Goal: Information Seeking & Learning: Find specific fact

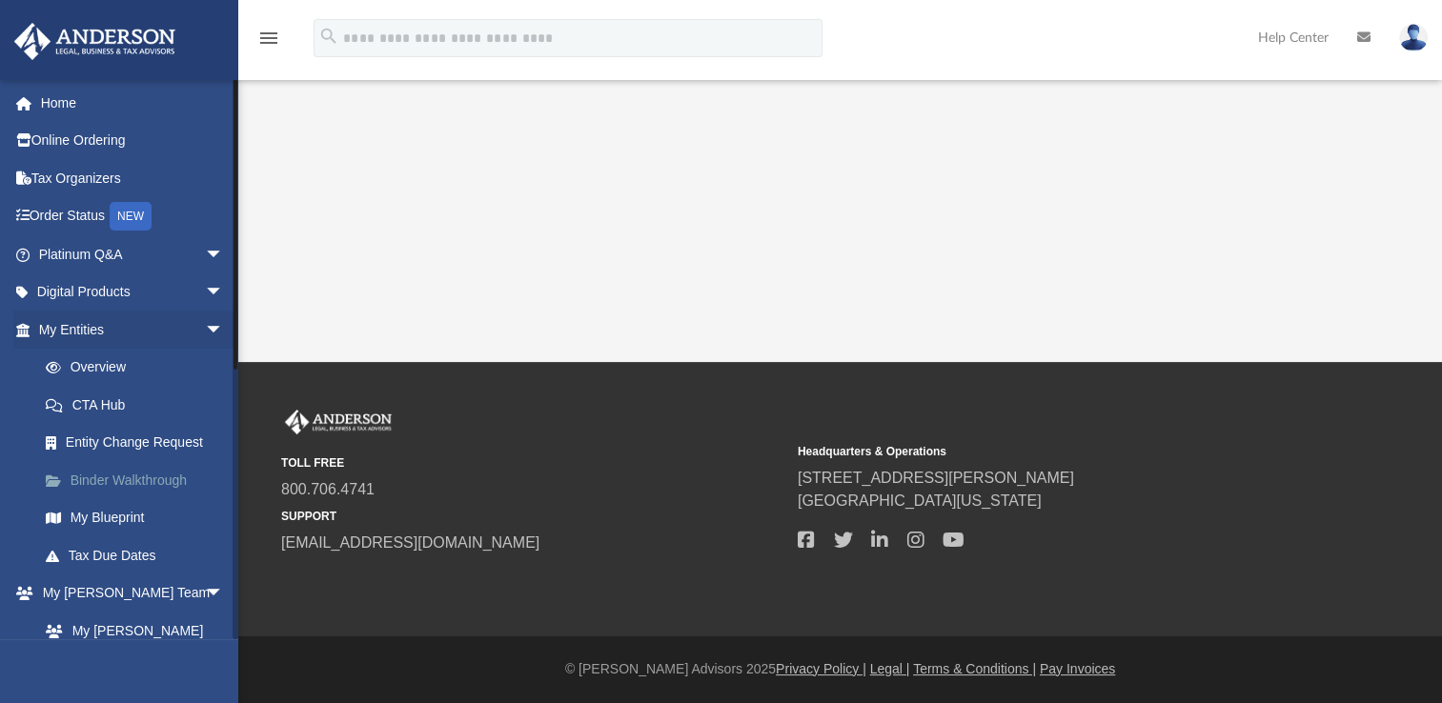
click at [127, 479] on link "Binder Walkthrough" at bounding box center [140, 480] width 226 height 38
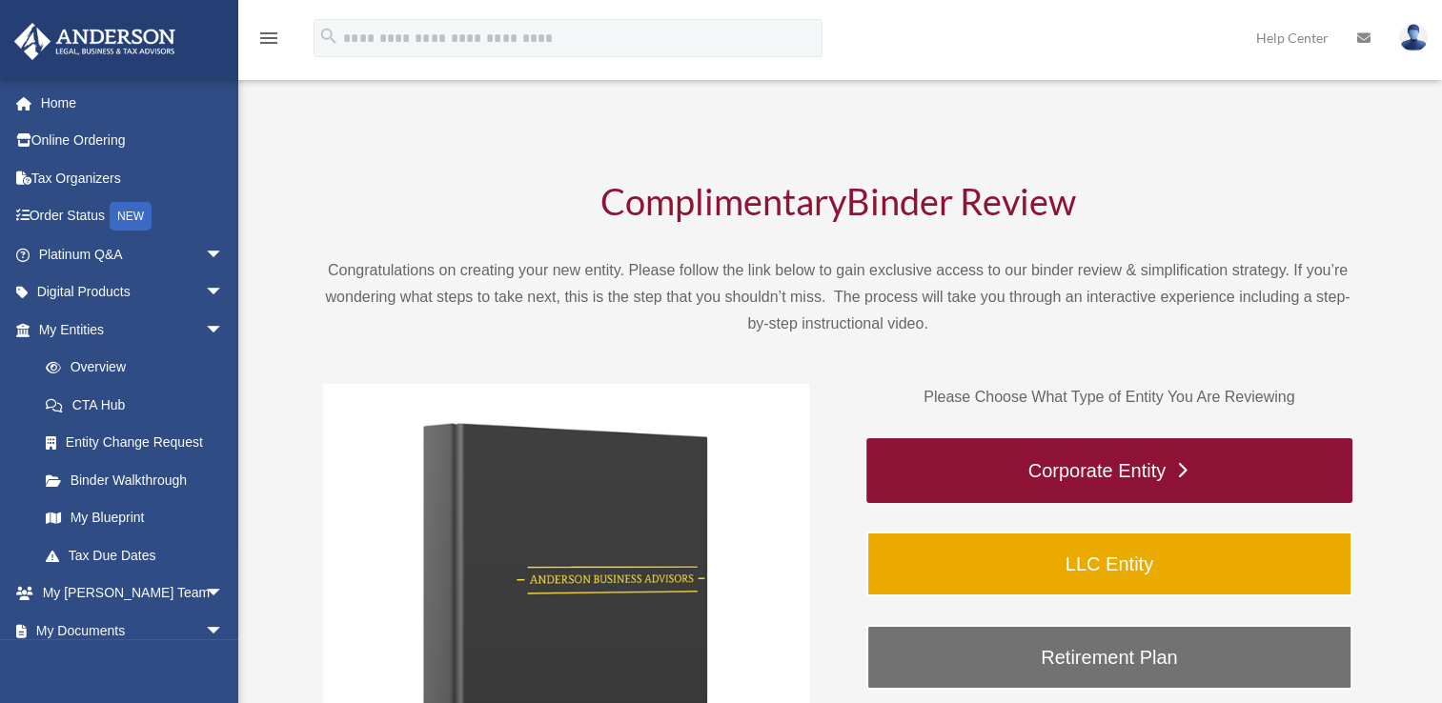
click at [1094, 460] on link "Corporate Entity" at bounding box center [1109, 470] width 486 height 65
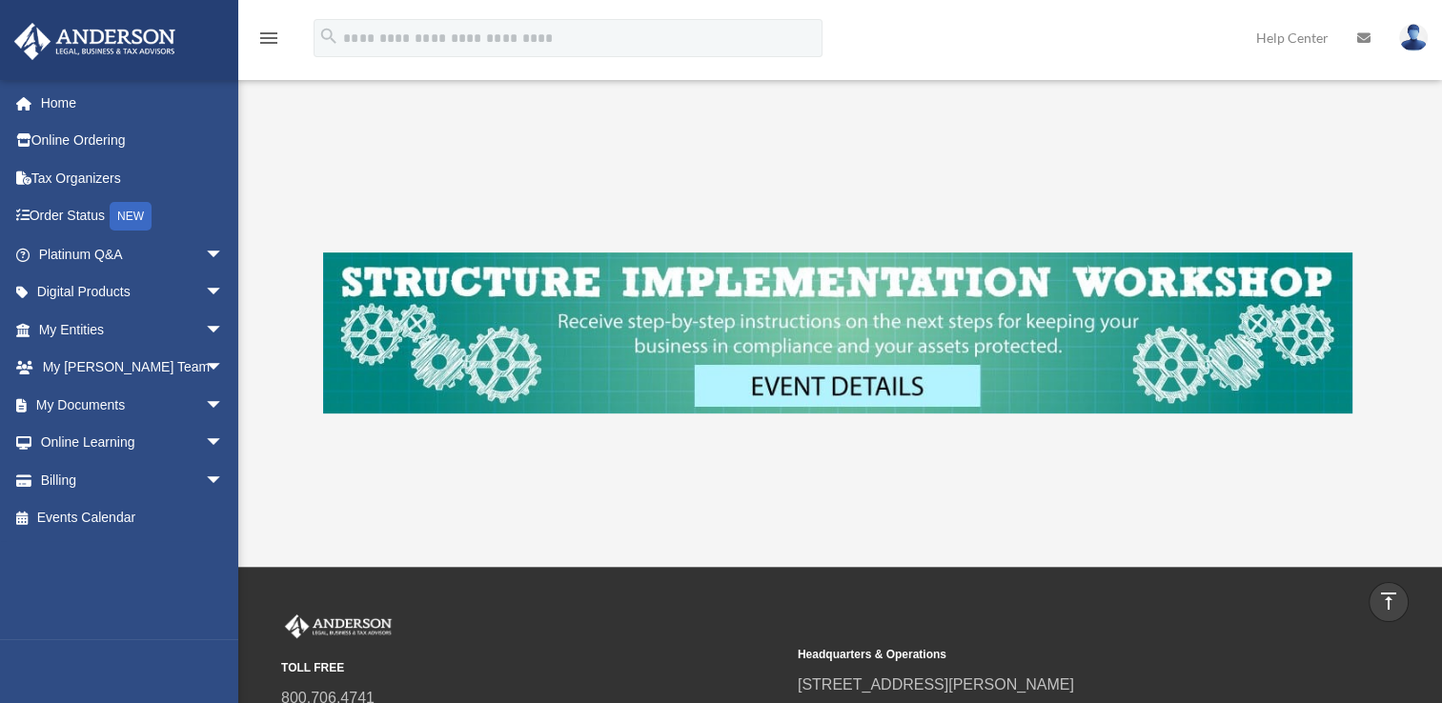
scroll to position [680, 0]
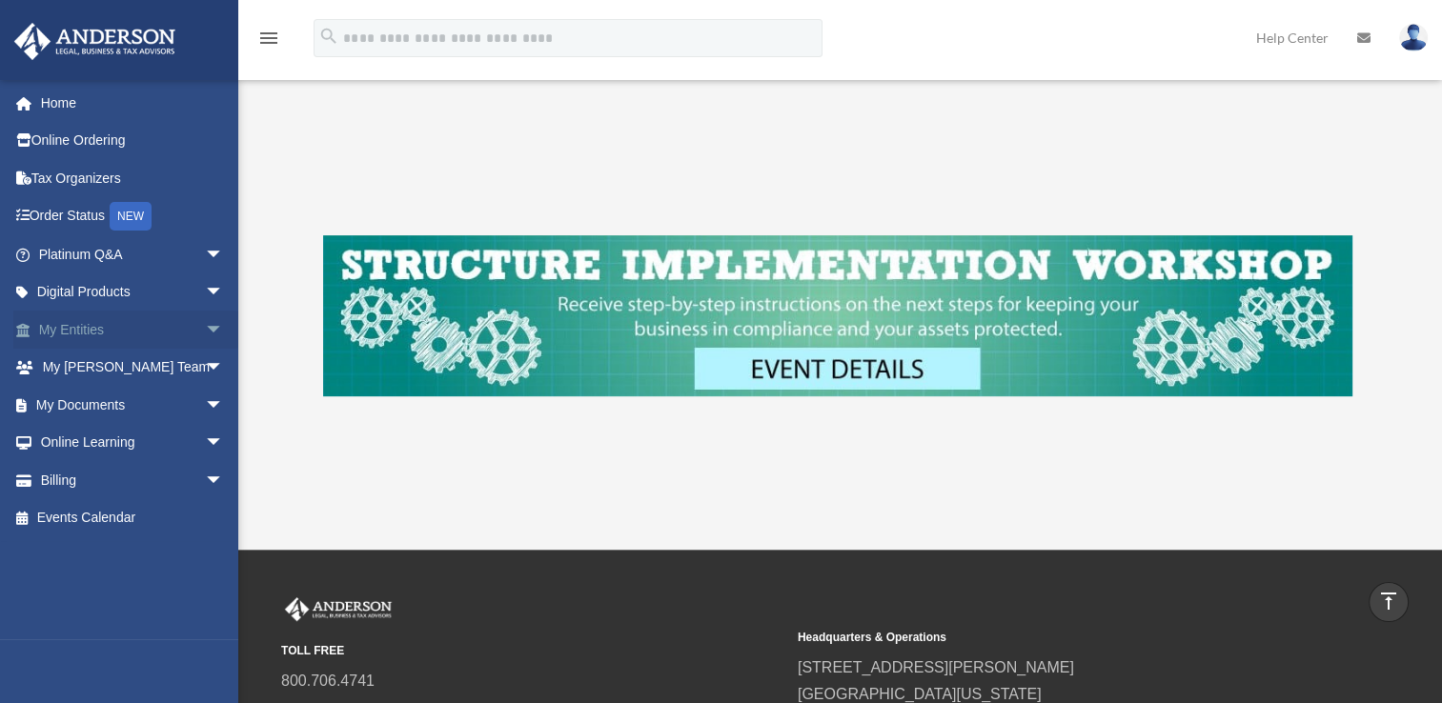
click at [205, 333] on span "arrow_drop_down" at bounding box center [224, 330] width 38 height 39
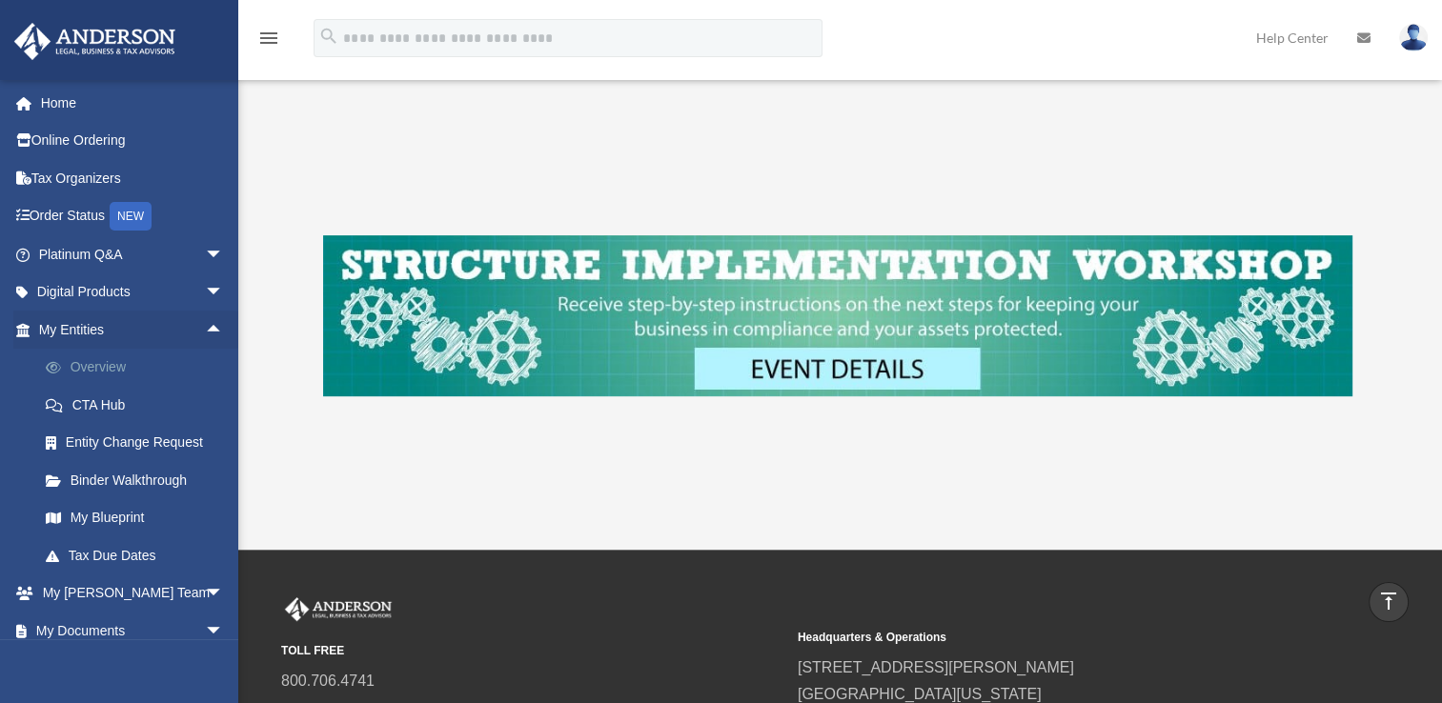
click at [108, 372] on link "Overview" at bounding box center [140, 368] width 226 height 38
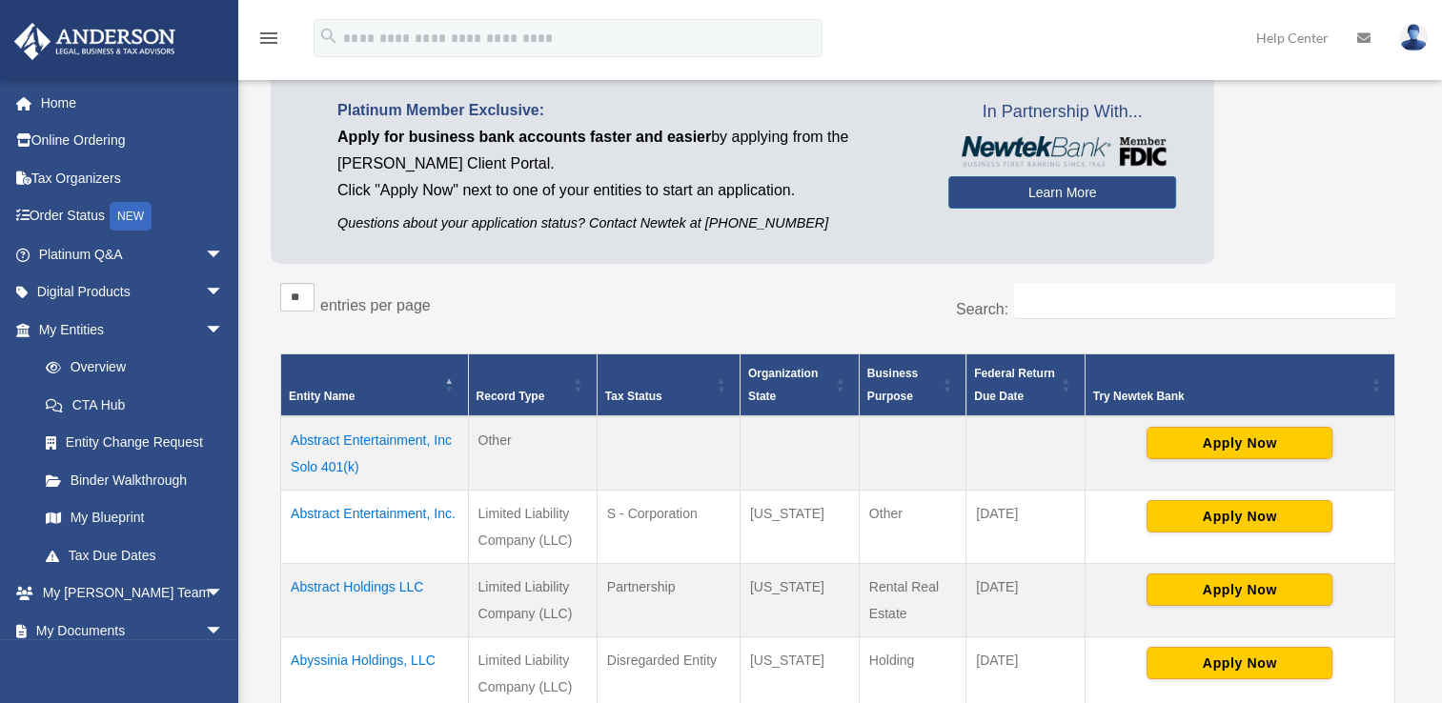
scroll to position [136, 0]
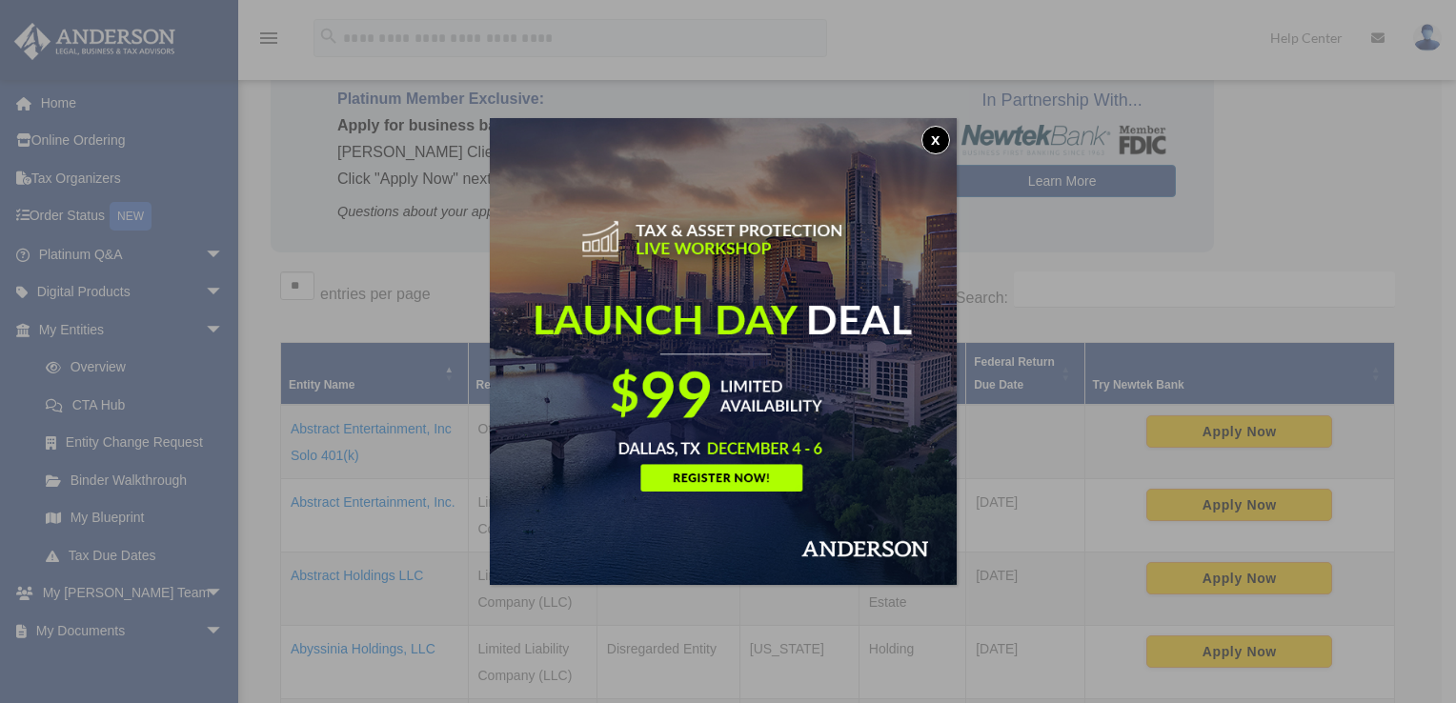
click at [939, 137] on button "x" at bounding box center [936, 140] width 29 height 29
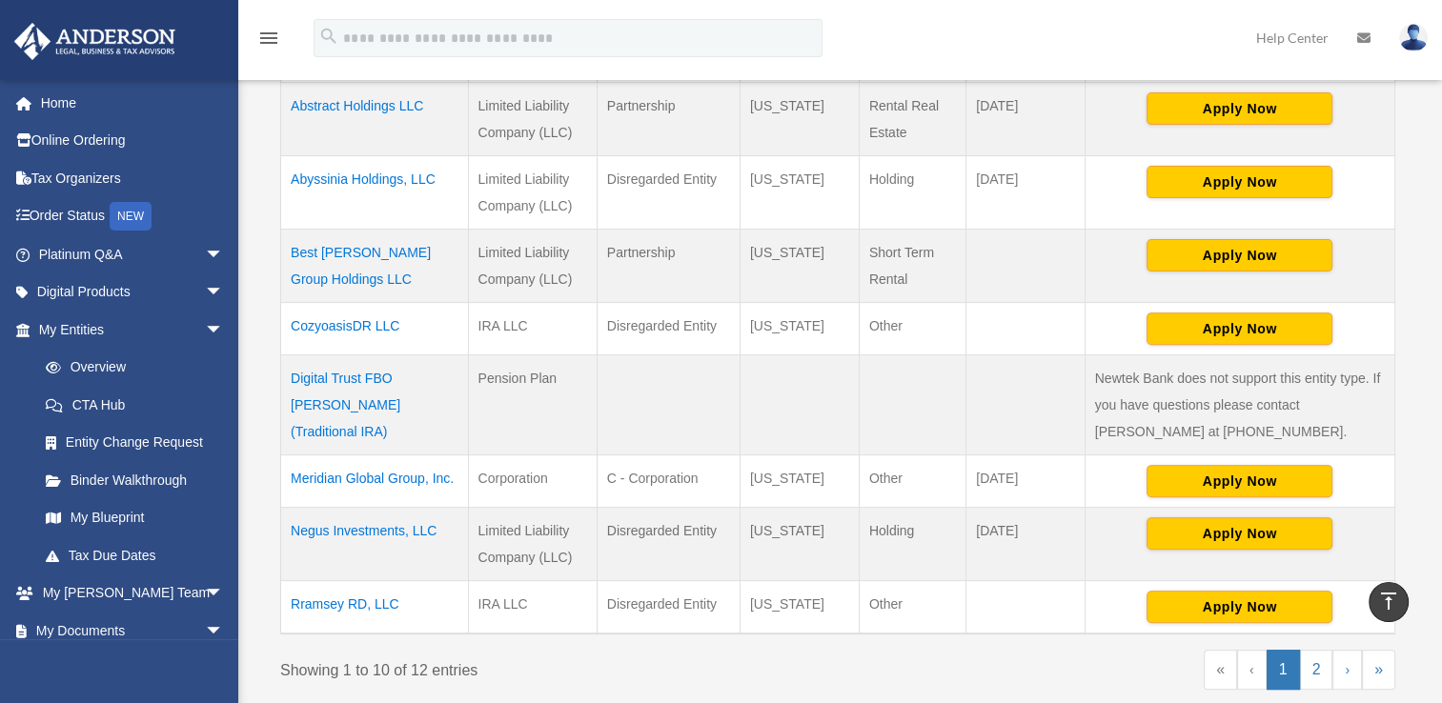
scroll to position [612, 0]
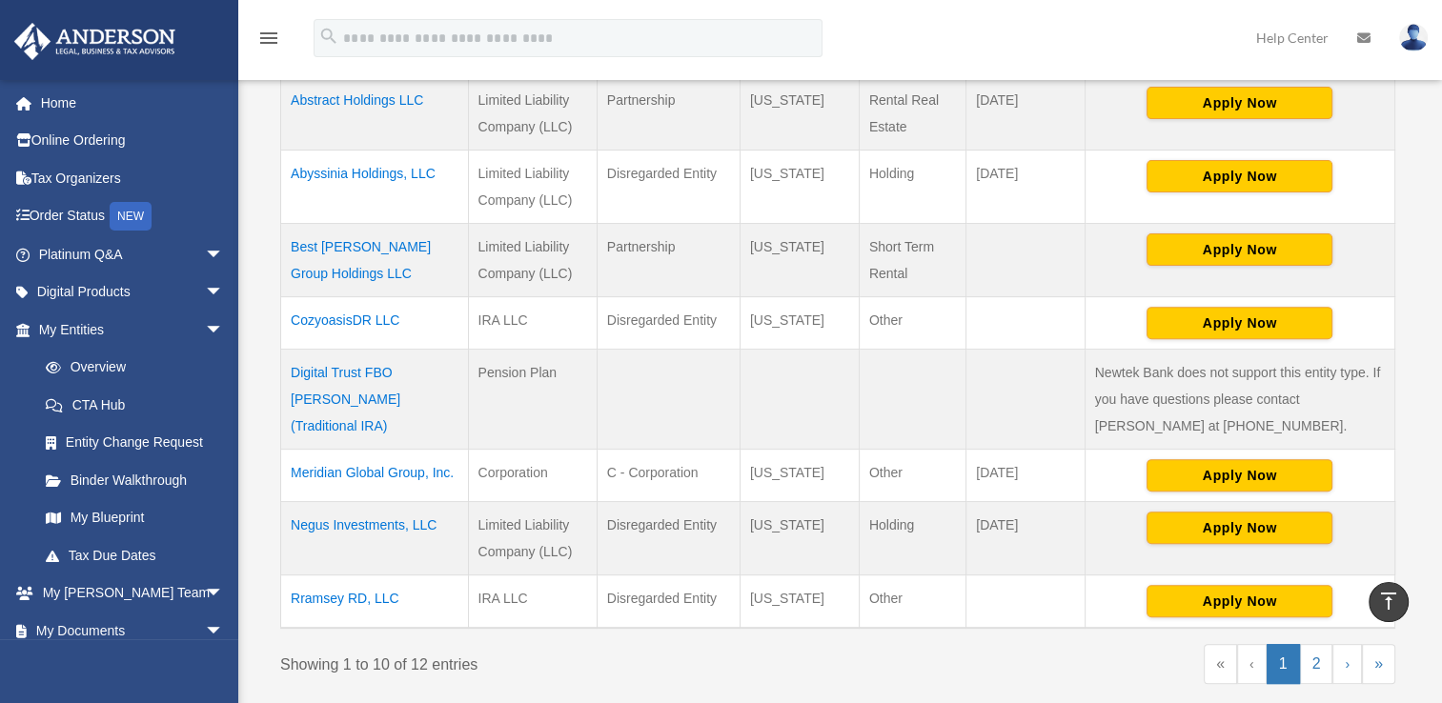
click at [328, 522] on td "Negus Investments, LLC" at bounding box center [375, 537] width 188 height 73
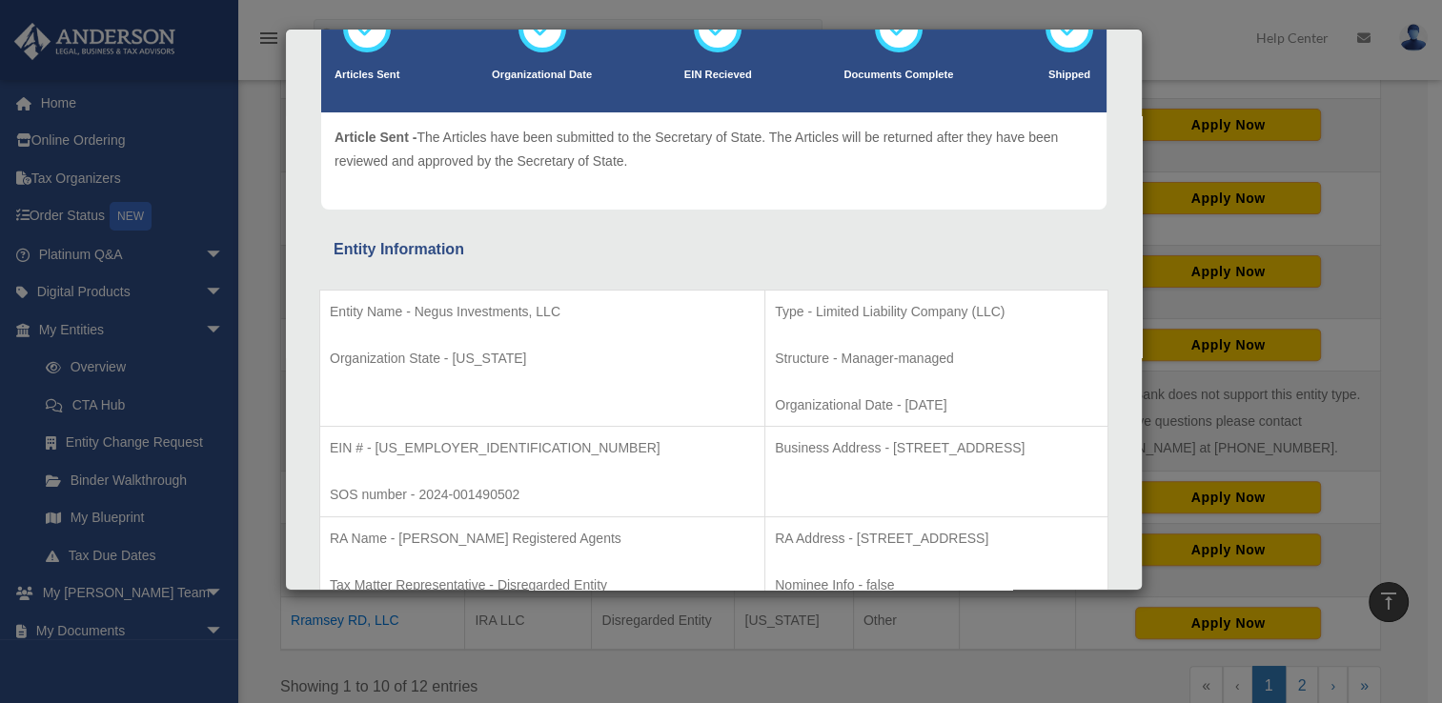
scroll to position [160, 0]
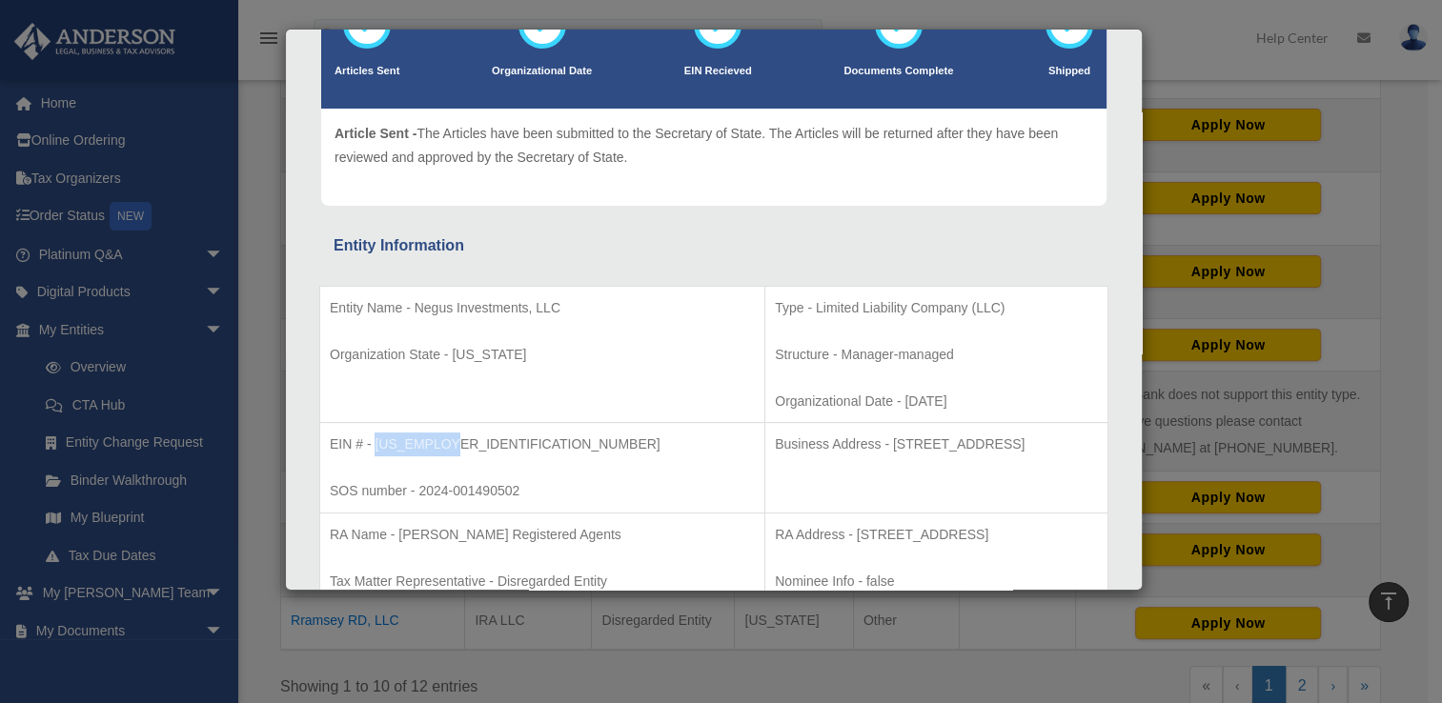
drag, startPoint x: 374, startPoint y: 442, endPoint x: 442, endPoint y: 444, distance: 68.6
click at [442, 444] on p "EIN # - 99-3993768" at bounding box center [542, 445] width 425 height 24
copy p "99-3993768"
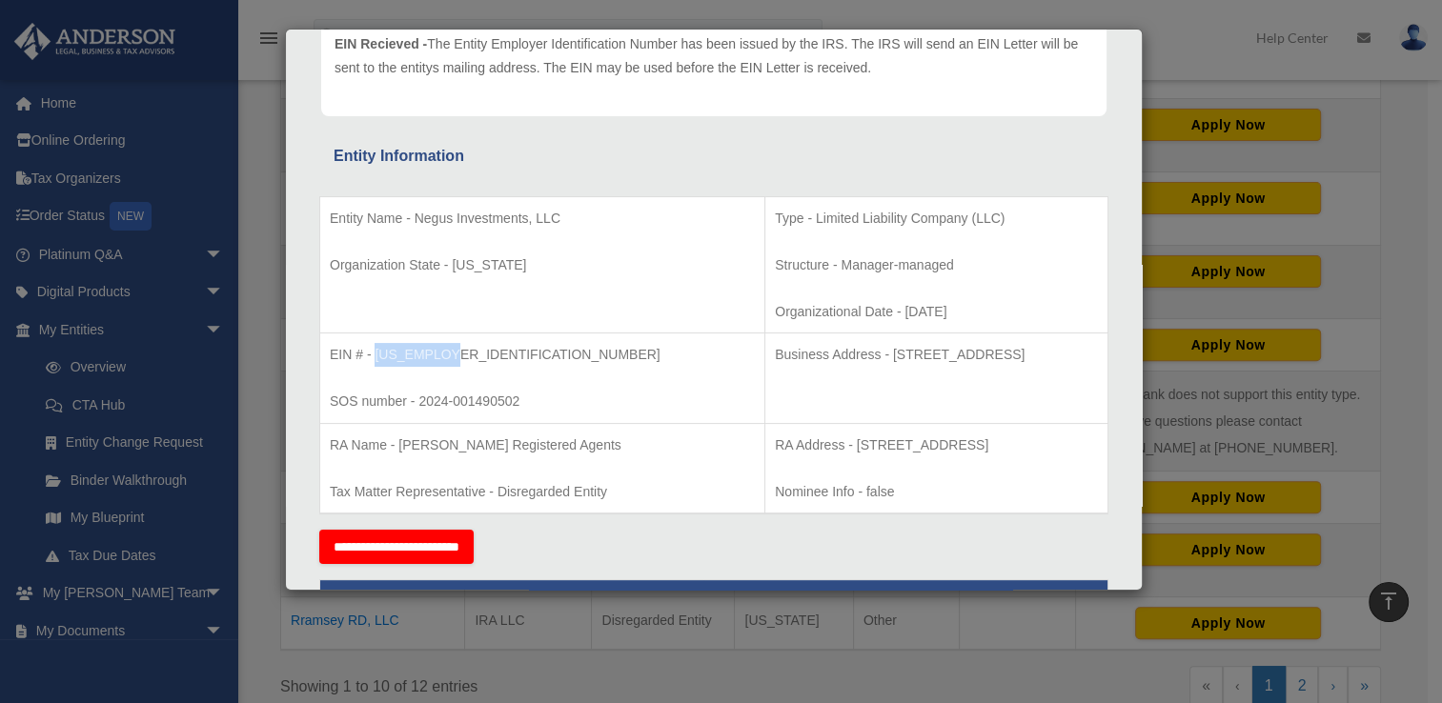
scroll to position [251, 0]
copy p "99-3993768"
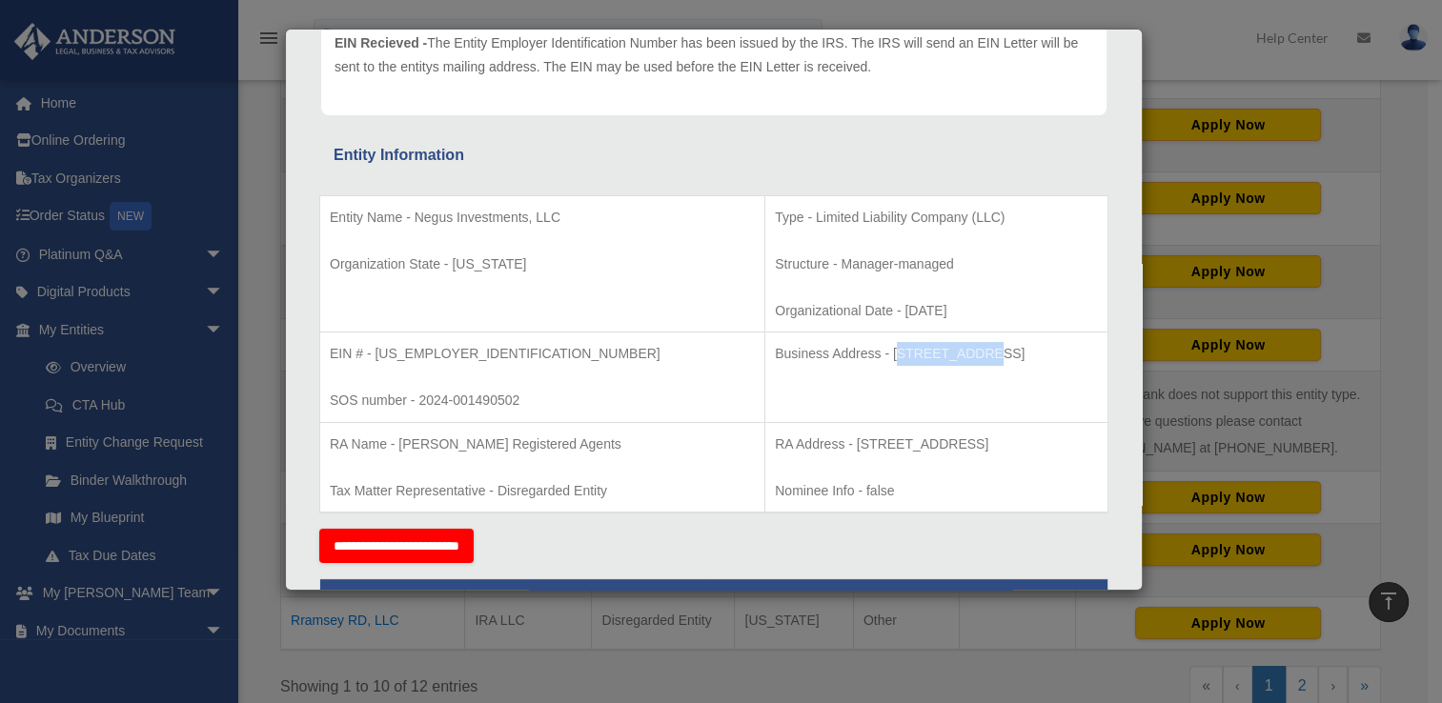
drag, startPoint x: 769, startPoint y: 353, endPoint x: 846, endPoint y: 356, distance: 77.3
click at [846, 356] on p "Business Address - 1718 Capitol Ave., Cheyenne, WY 82001" at bounding box center [936, 354] width 323 height 24
drag, startPoint x: 846, startPoint y: 356, endPoint x: 766, endPoint y: 353, distance: 80.1
click at [775, 353] on p "Business Address - 1718 Capitol Ave., Cheyenne, WY 82001" at bounding box center [936, 354] width 323 height 24
drag, startPoint x: 766, startPoint y: 353, endPoint x: 977, endPoint y: 343, distance: 210.8
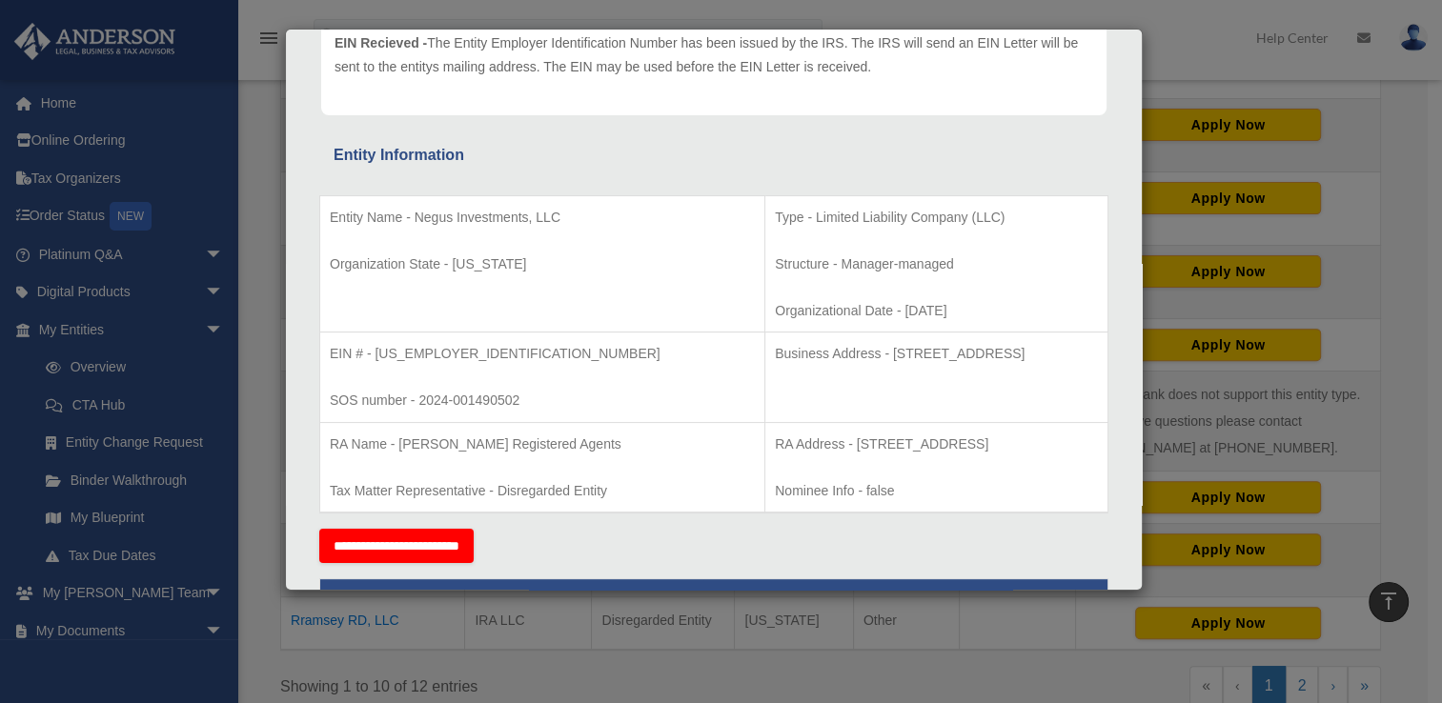
click at [977, 343] on p "Business Address - 1718 Capitol Ave., Cheyenne, WY 82001" at bounding box center [936, 354] width 323 height 24
copy p "1718 Capitol Ave., Cheyenne, WY 82001"
click at [869, 350] on p "Business Address - 1718 Capitol Ave., Cheyenne, WY 82001" at bounding box center [936, 354] width 323 height 24
drag, startPoint x: 765, startPoint y: 351, endPoint x: 1010, endPoint y: 363, distance: 245.2
click at [1010, 363] on p "Business Address - 1718 Capitol Ave., Cheyenne, WY 82001" at bounding box center [936, 354] width 323 height 24
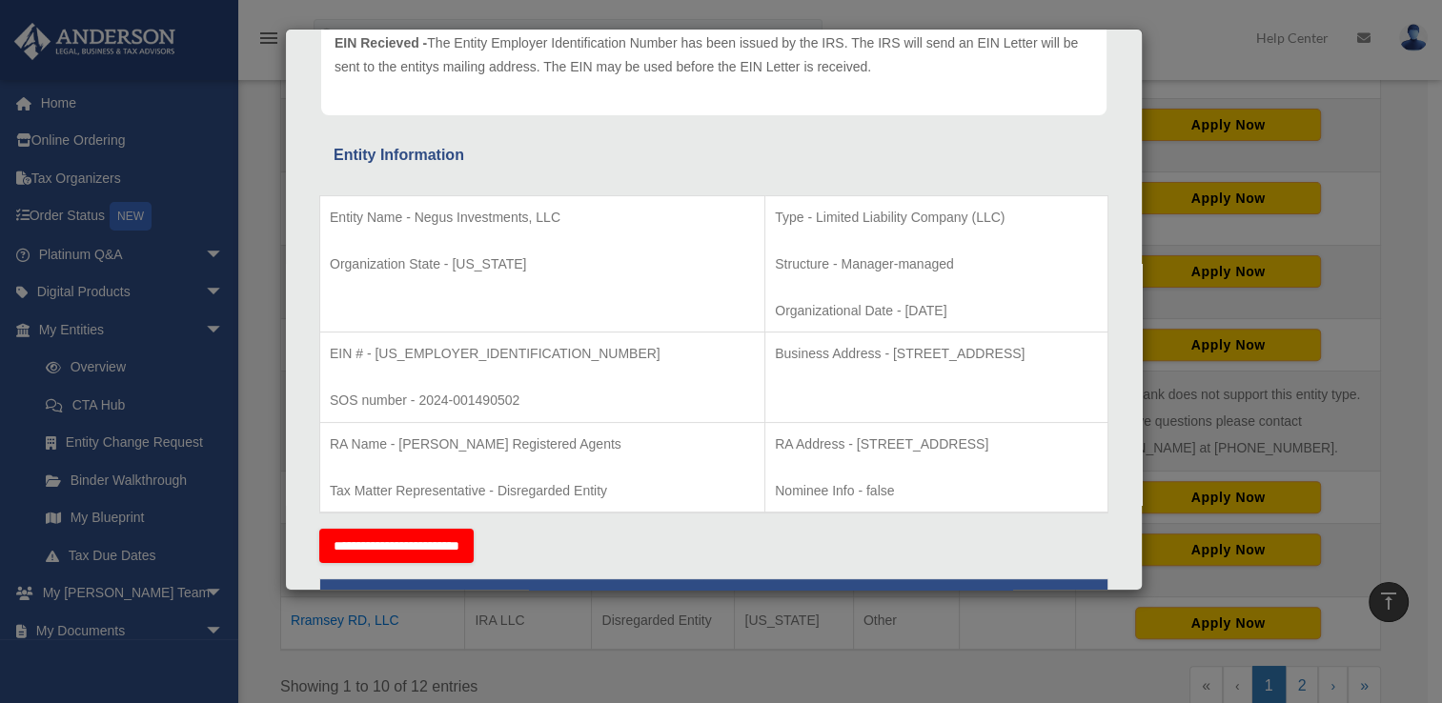
copy p "1718 Capitol Ave., Cheyenne, WY 82001"
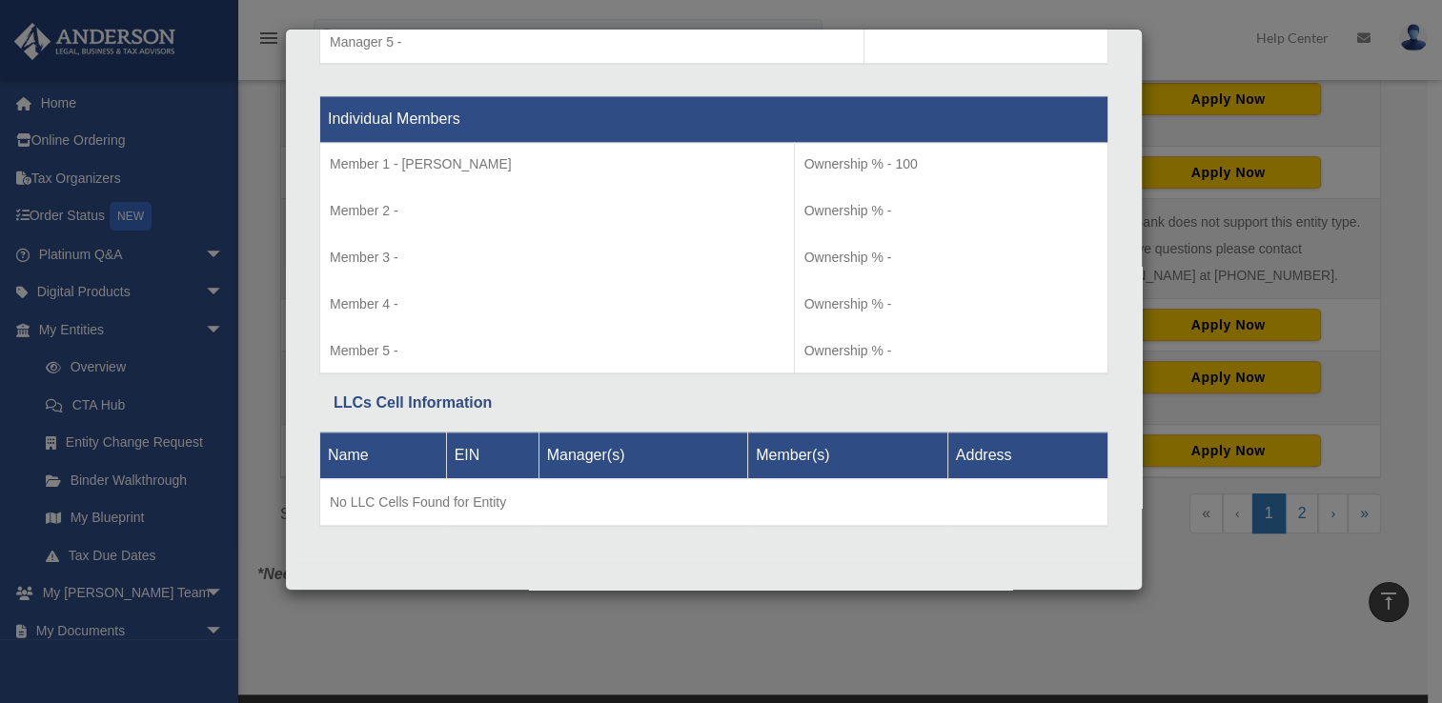
scroll to position [783, 0]
click at [1193, 55] on div "Details × Articles Sent Organizational Date" at bounding box center [721, 351] width 1442 height 703
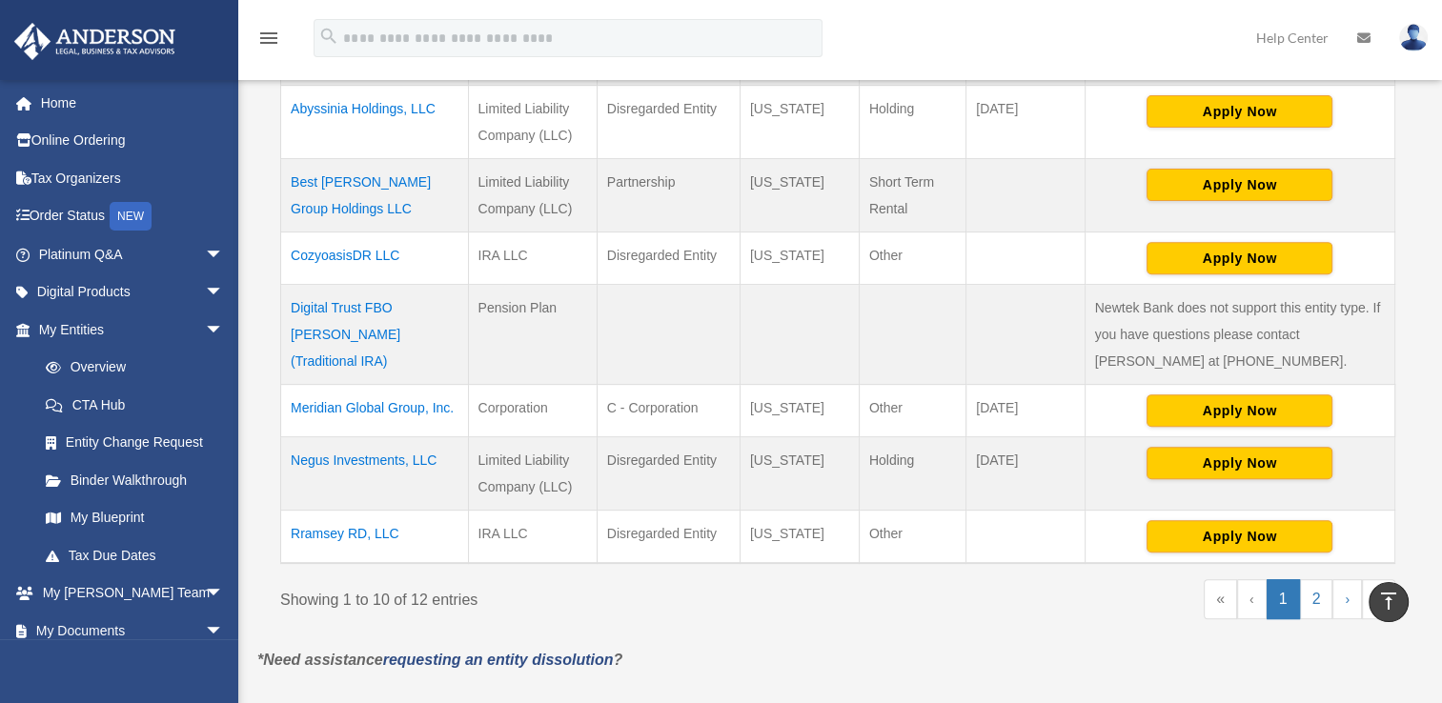
scroll to position [686, 0]
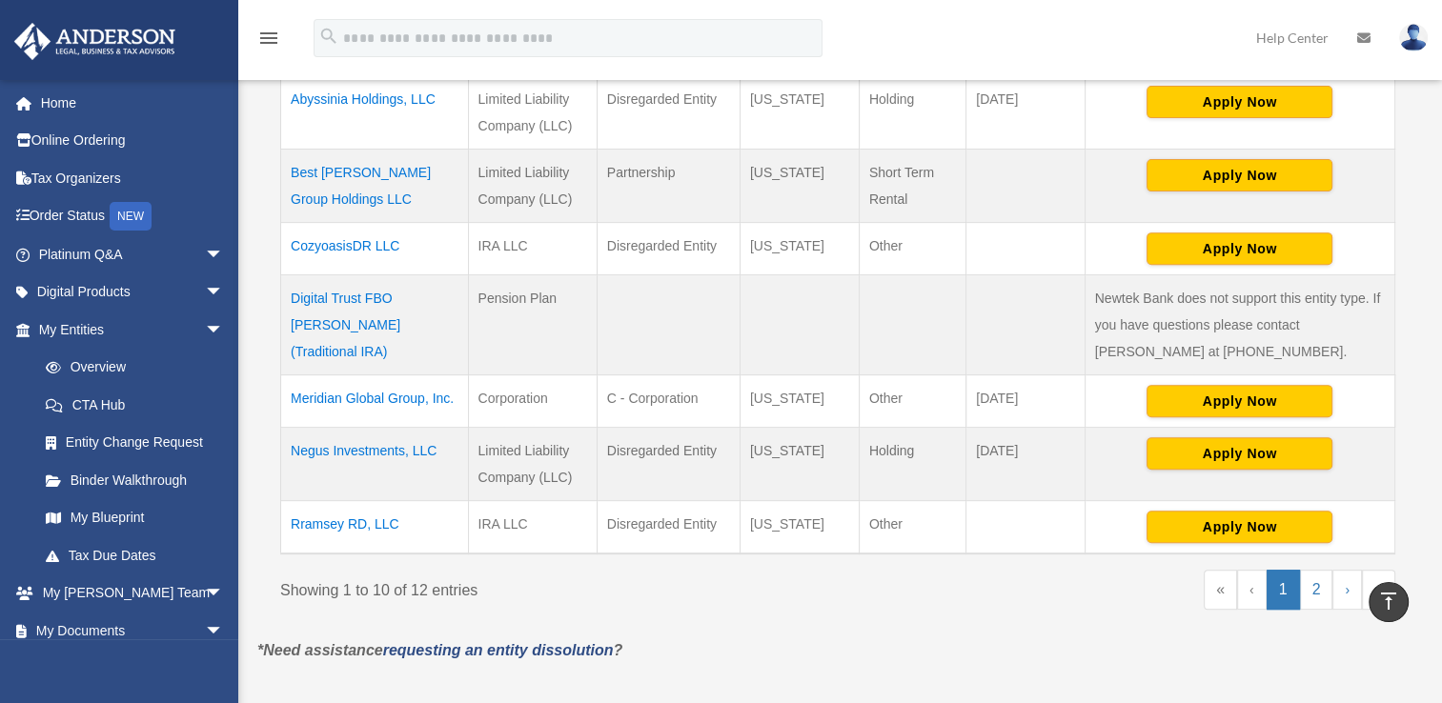
click at [351, 391] on td "Meridian Global Group, Inc." at bounding box center [375, 401] width 188 height 52
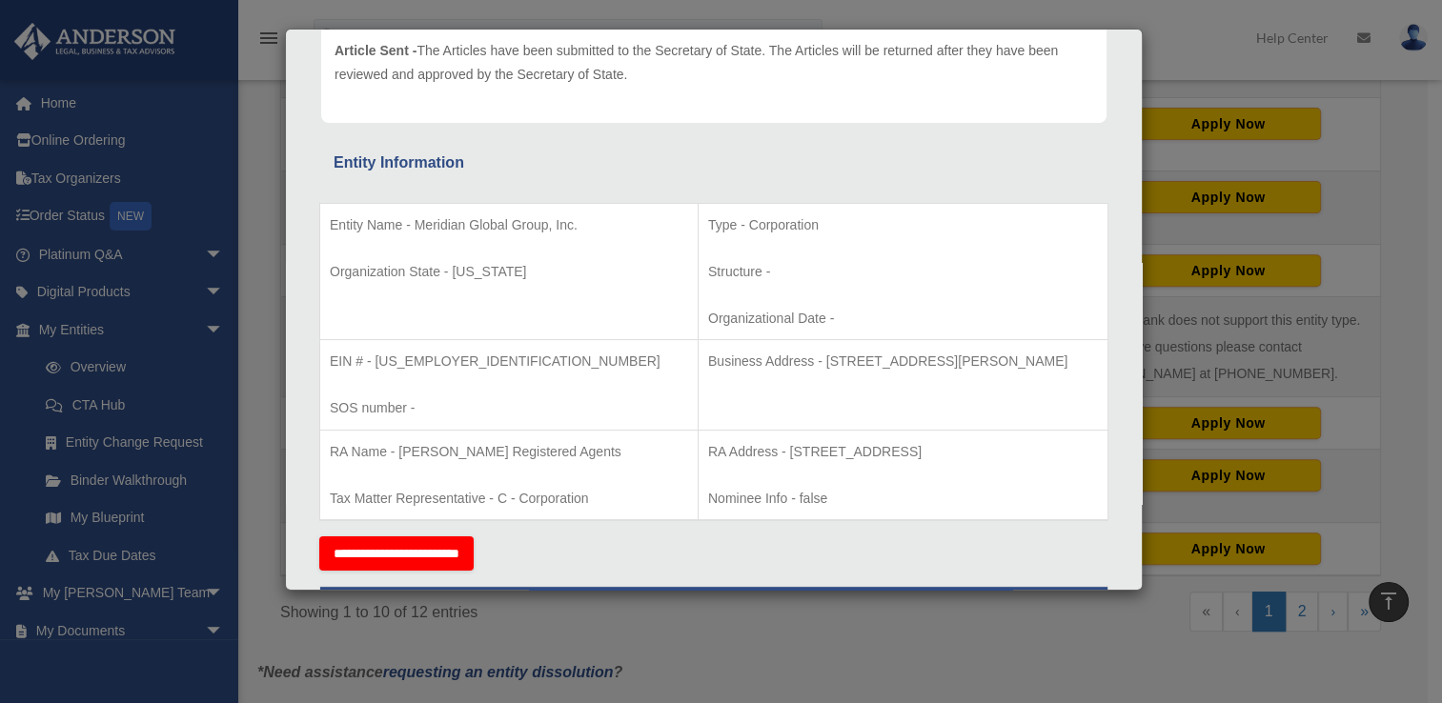
scroll to position [252, 0]
drag, startPoint x: 374, startPoint y: 357, endPoint x: 447, endPoint y: 363, distance: 73.6
click at [447, 363] on p "EIN # - 39-4423669" at bounding box center [509, 362] width 358 height 24
copy p "39-4423669"
drag, startPoint x: 750, startPoint y: 356, endPoint x: 1046, endPoint y: 367, distance: 296.6
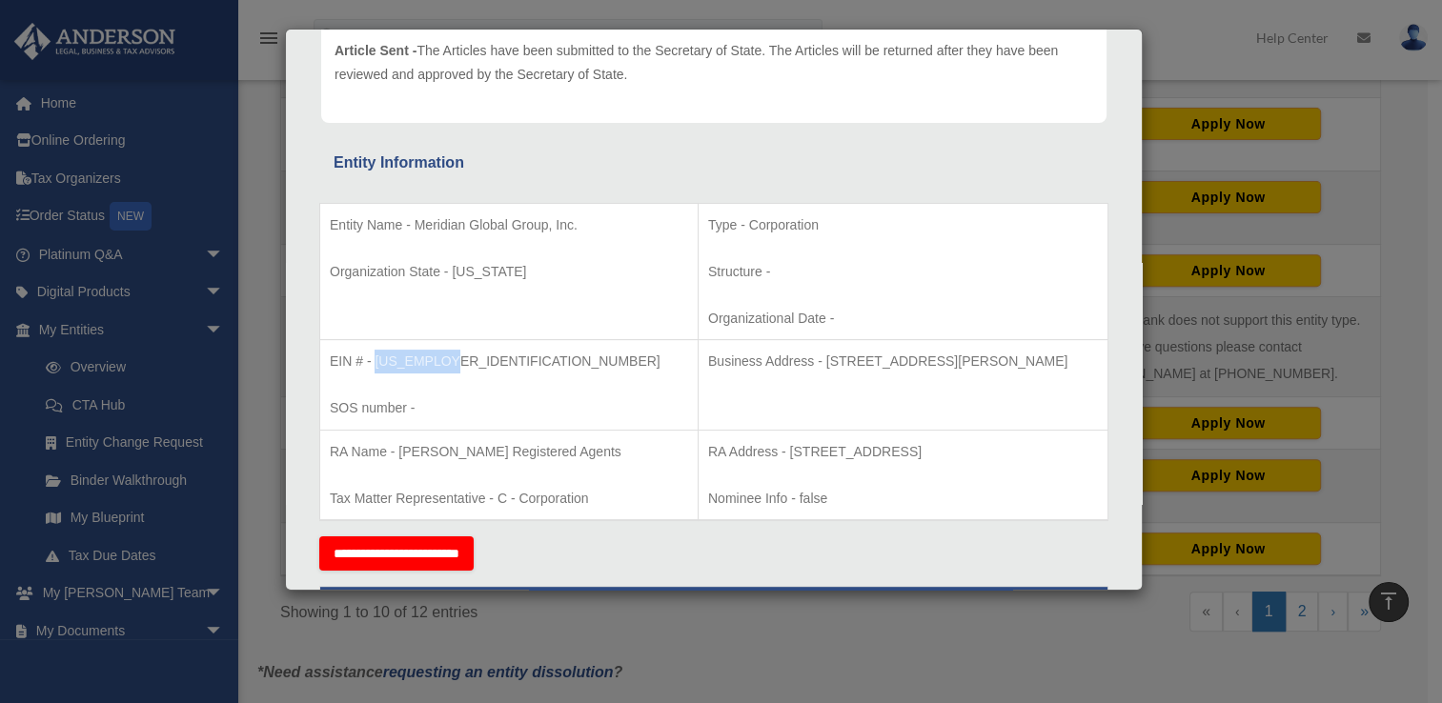
click at [1046, 367] on p "Business Address - 3225 McLeod Dr, Suite 100, Las Vegas, NV 89121" at bounding box center [903, 362] width 390 height 24
copy p "3225 McLeod Dr, Suite 100, Las Vegas, NV 89121"
click at [1186, 75] on div "Details × Articles Sent Organizational Date" at bounding box center [721, 351] width 1442 height 703
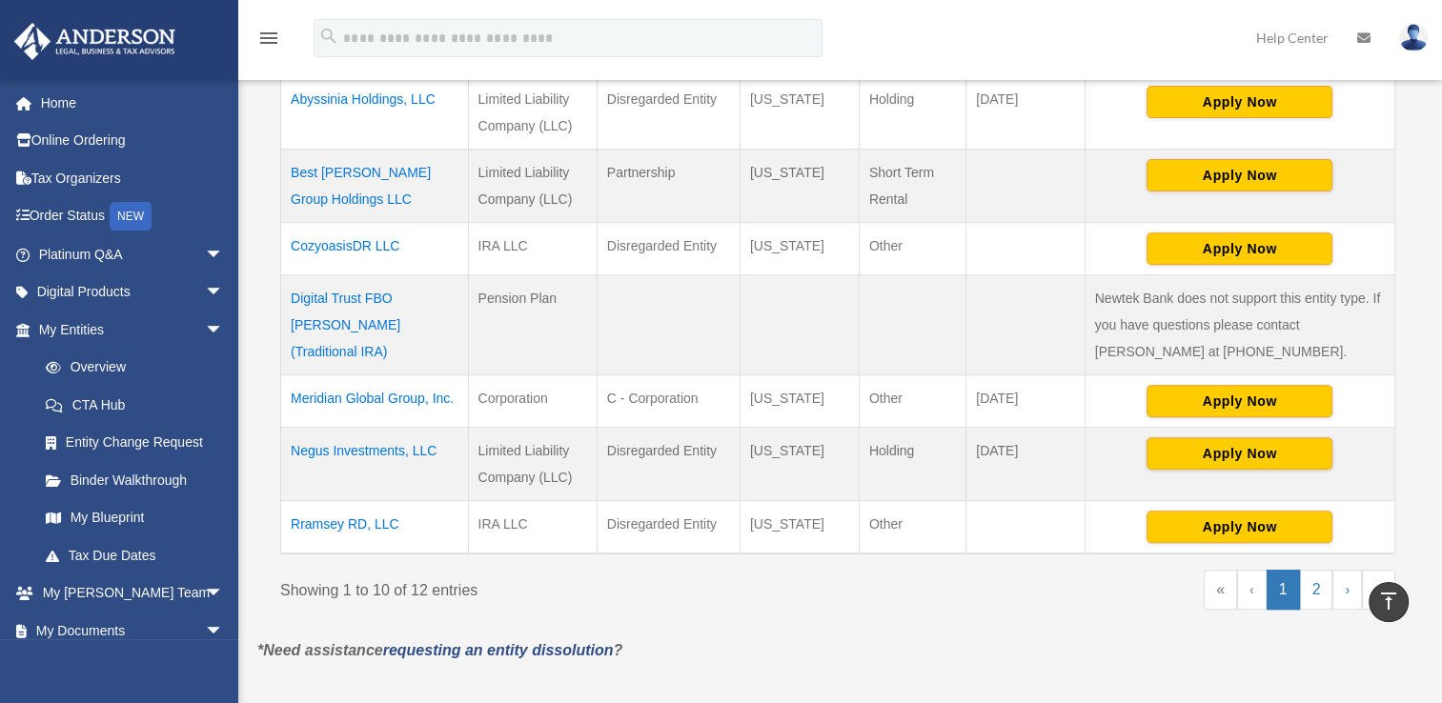
click at [347, 444] on td "Negus Investments, LLC" at bounding box center [375, 463] width 188 height 73
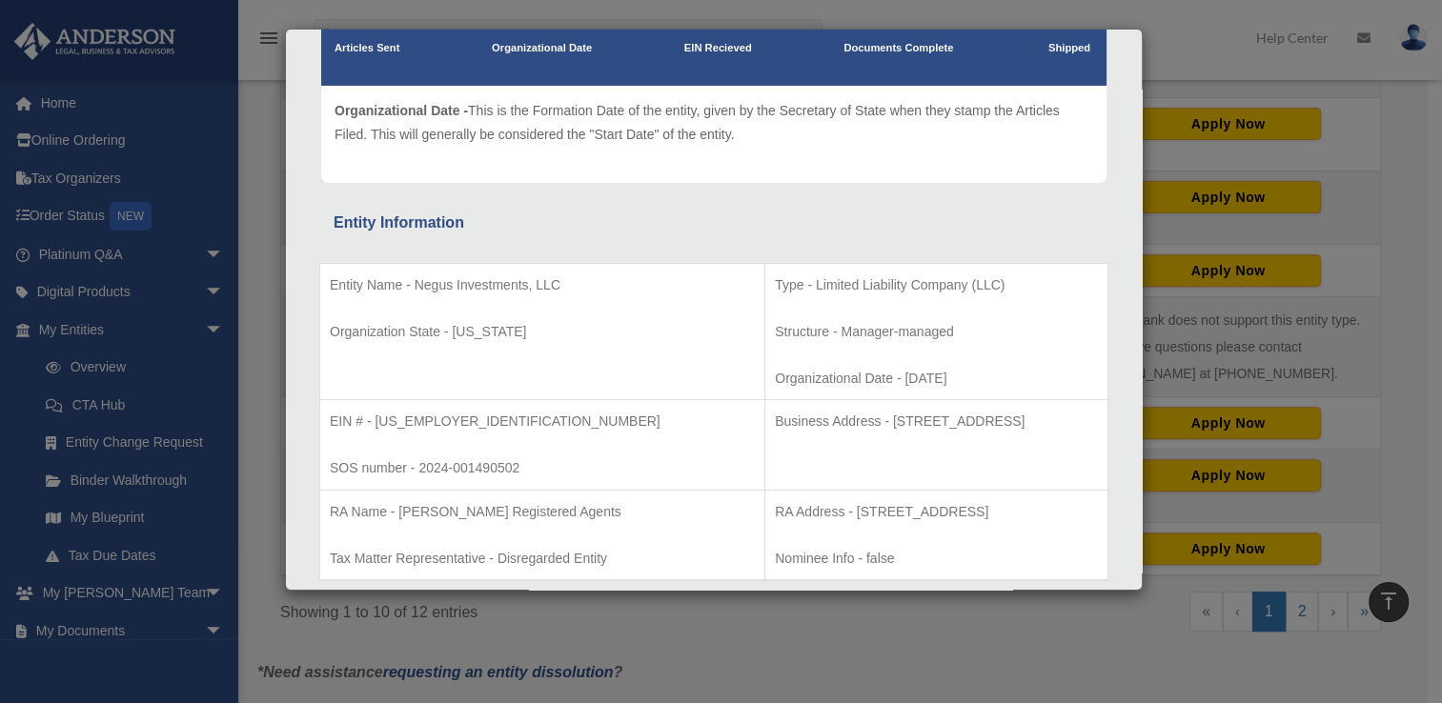
scroll to position [187, 0]
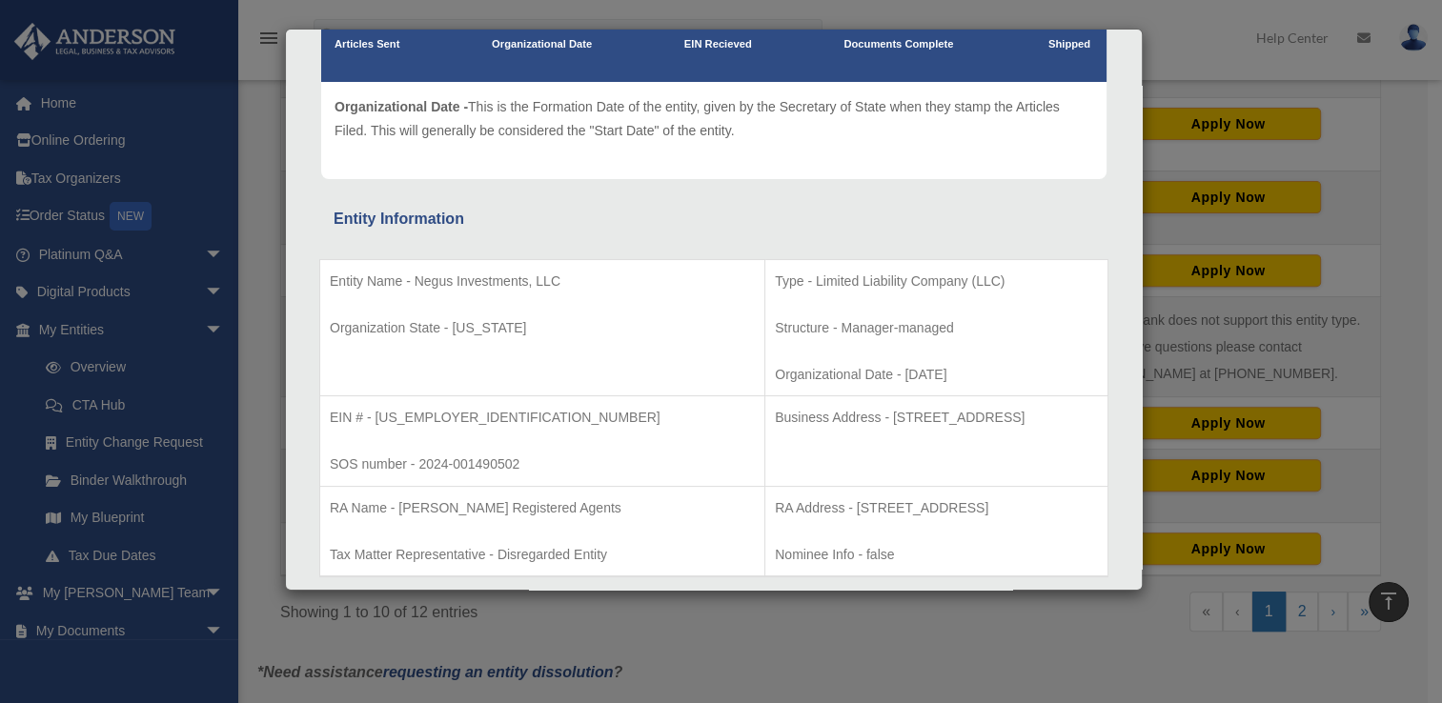
click at [1174, 29] on div "Details × Articles Sent Organizational Date" at bounding box center [721, 351] width 1442 height 703
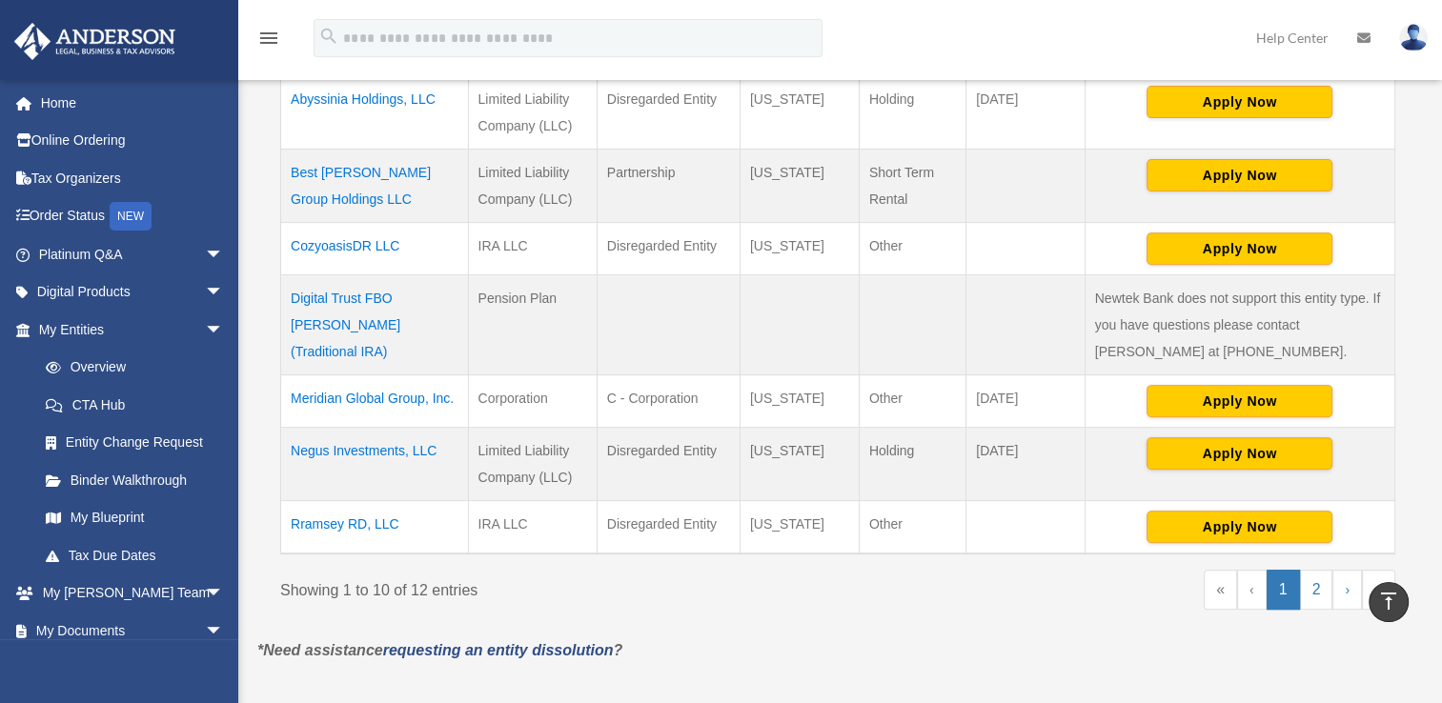
click at [374, 397] on td "Meridian Global Group, Inc." at bounding box center [375, 401] width 188 height 52
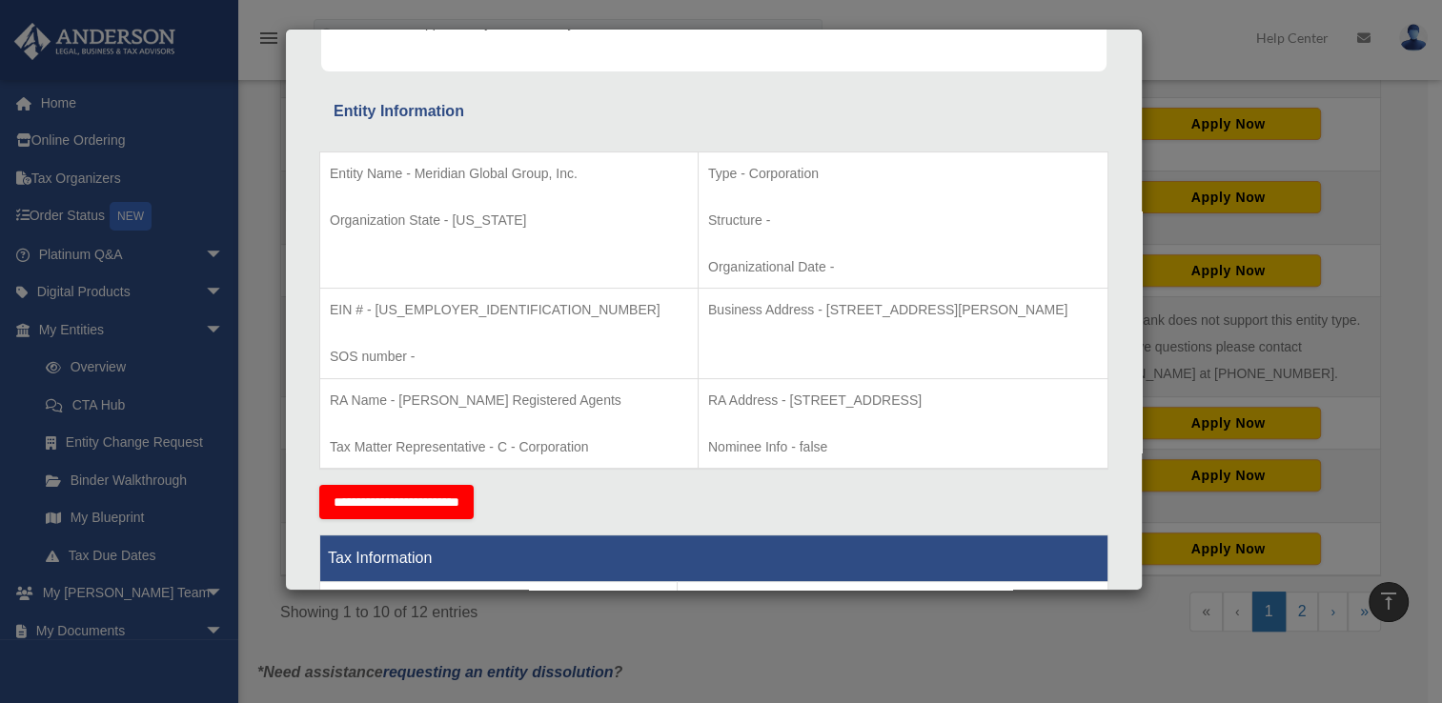
scroll to position [308, 0]
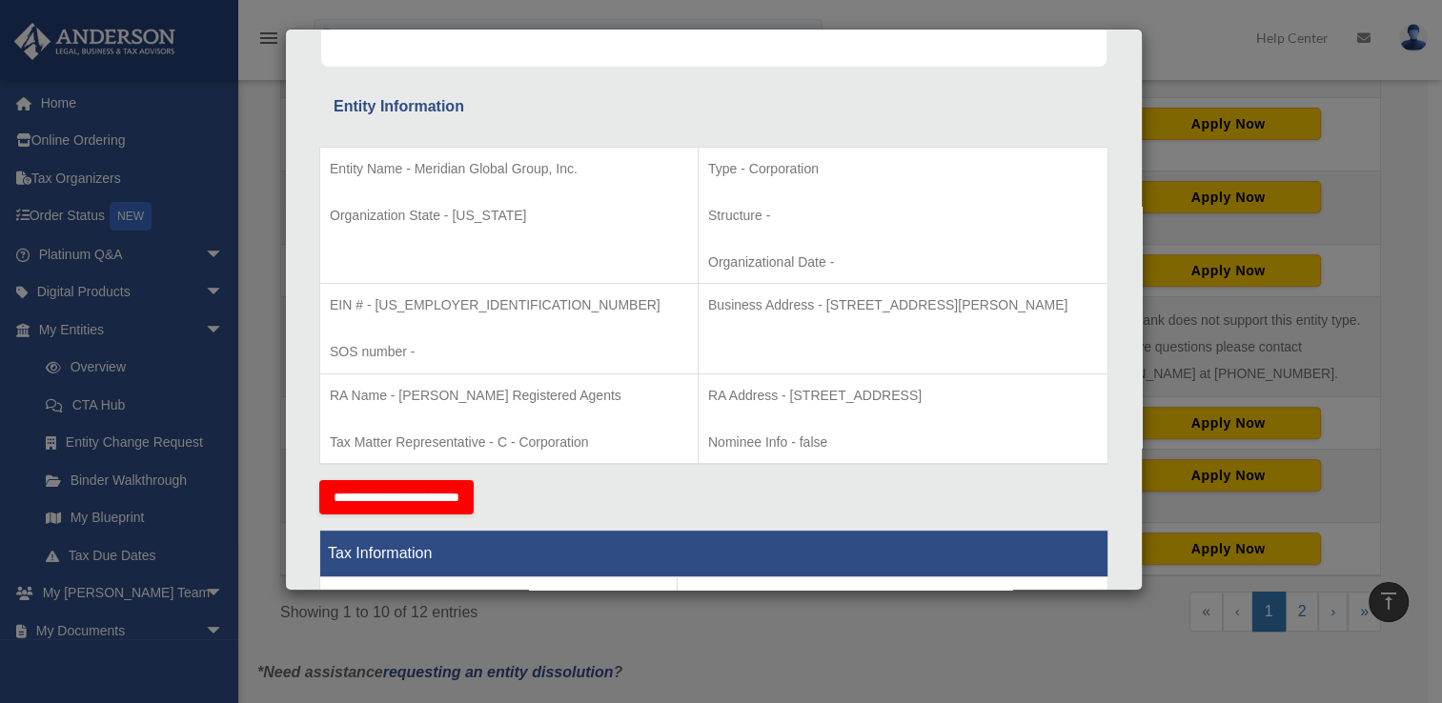
click at [705, 57] on div "Article Sent - The Articles have been submitted to the Secretary of State. The …" at bounding box center [713, 18] width 785 height 97
click at [366, 303] on p "EIN # - 39-4423669" at bounding box center [509, 306] width 358 height 24
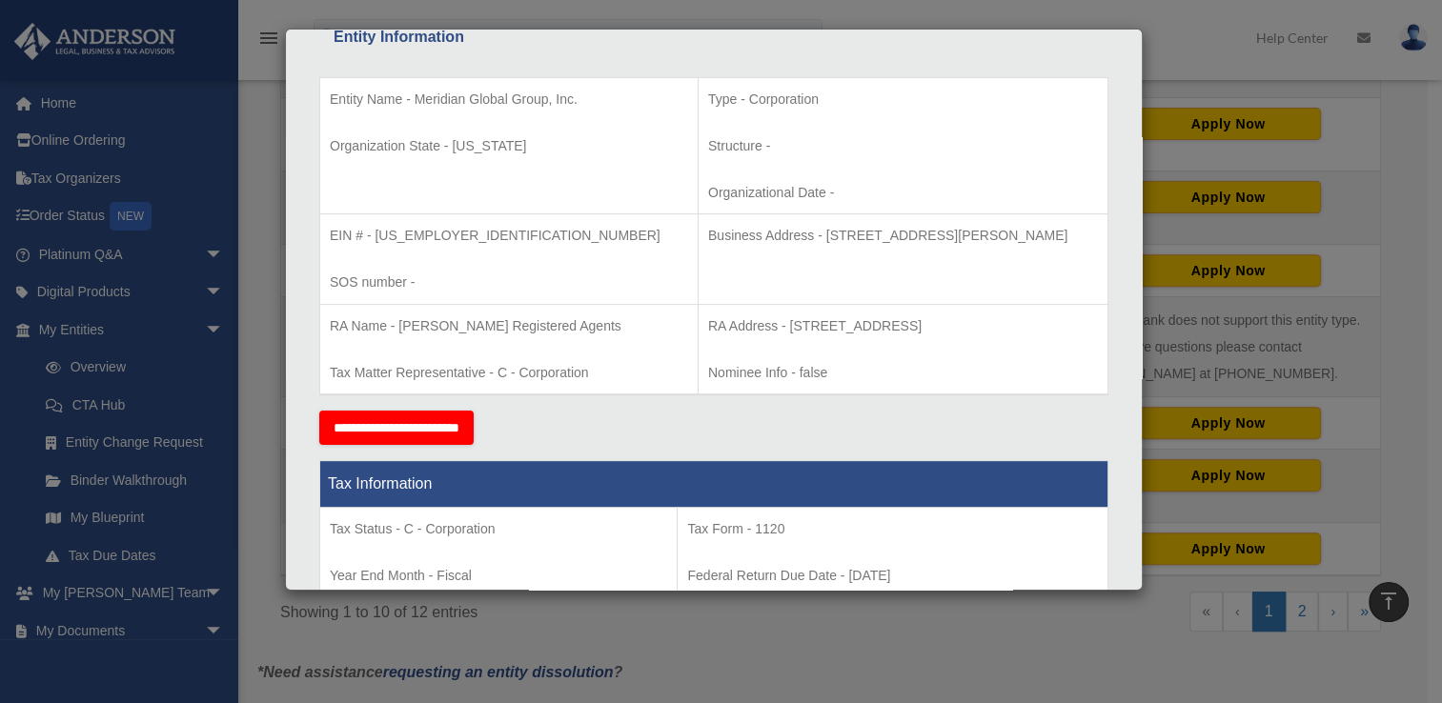
scroll to position [373, 0]
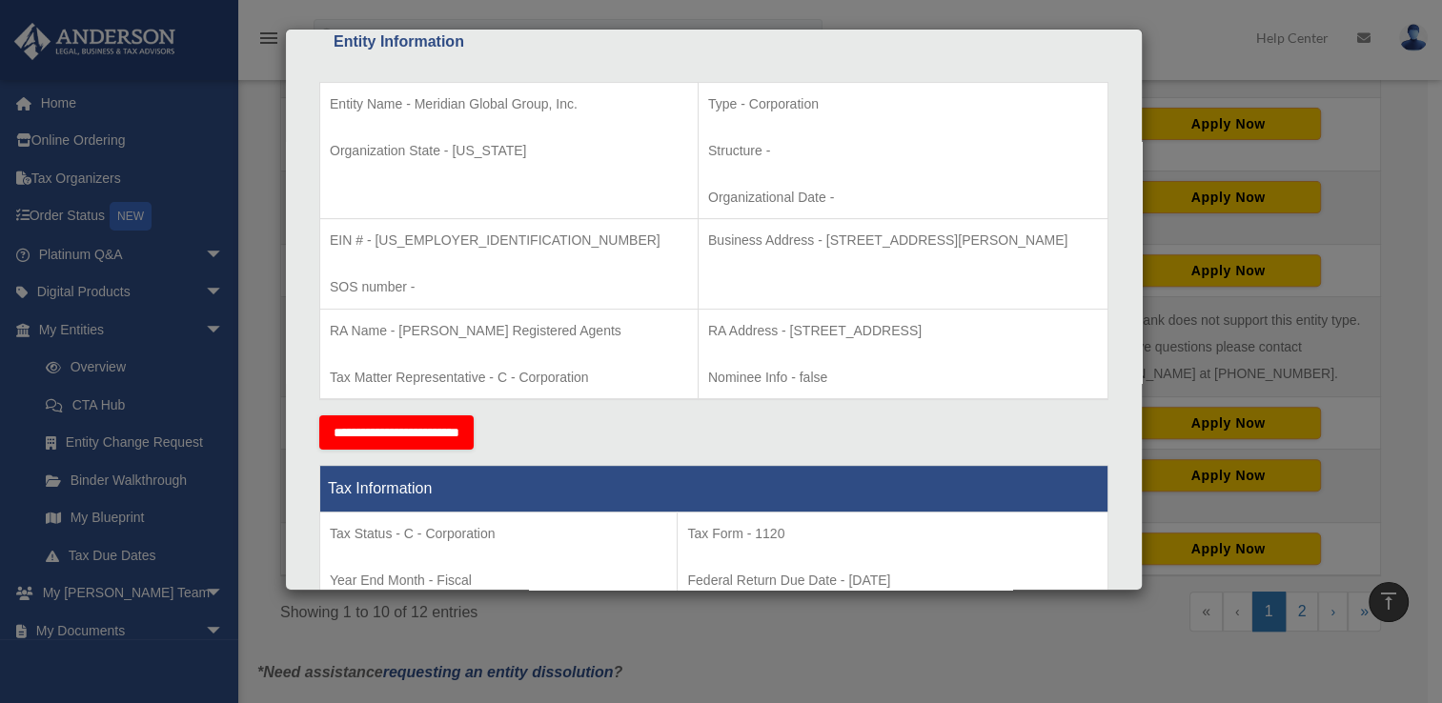
drag, startPoint x: 331, startPoint y: 238, endPoint x: 1050, endPoint y: 238, distance: 719.5
click at [1050, 238] on tr "EIN # - 39-4423669 SOS number - Business Address - 3225 McLeod Dr, Suite 100, L…" at bounding box center [714, 264] width 788 height 91
copy tr "EIN # - 39-4423669 SOS number - Business Address - 3225 McLeod Dr, Suite 100, L…"
click at [848, 51] on div "Entity Information" at bounding box center [714, 42] width 760 height 27
click at [1184, 36] on div "Details × Articles Sent Organizational Date" at bounding box center [721, 351] width 1442 height 703
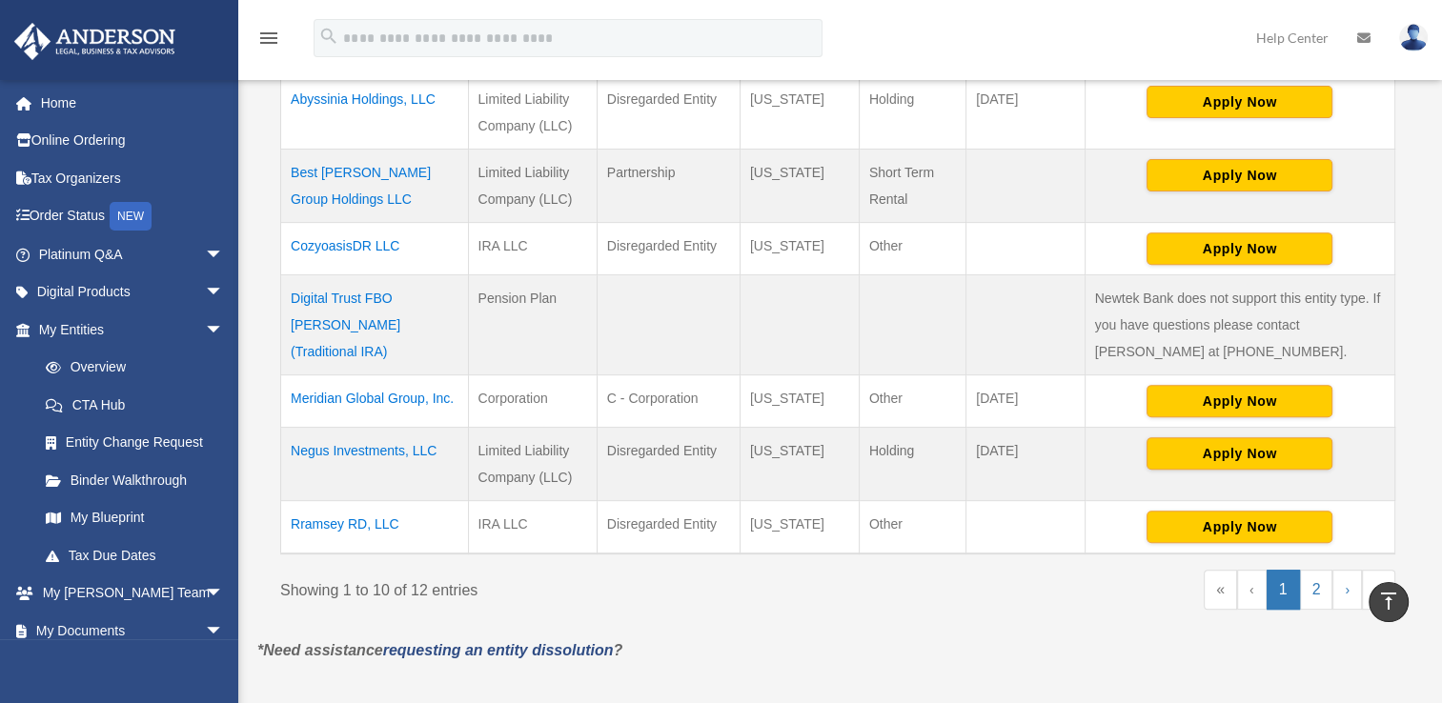
click at [376, 442] on td "Negus Investments, LLC" at bounding box center [375, 463] width 188 height 73
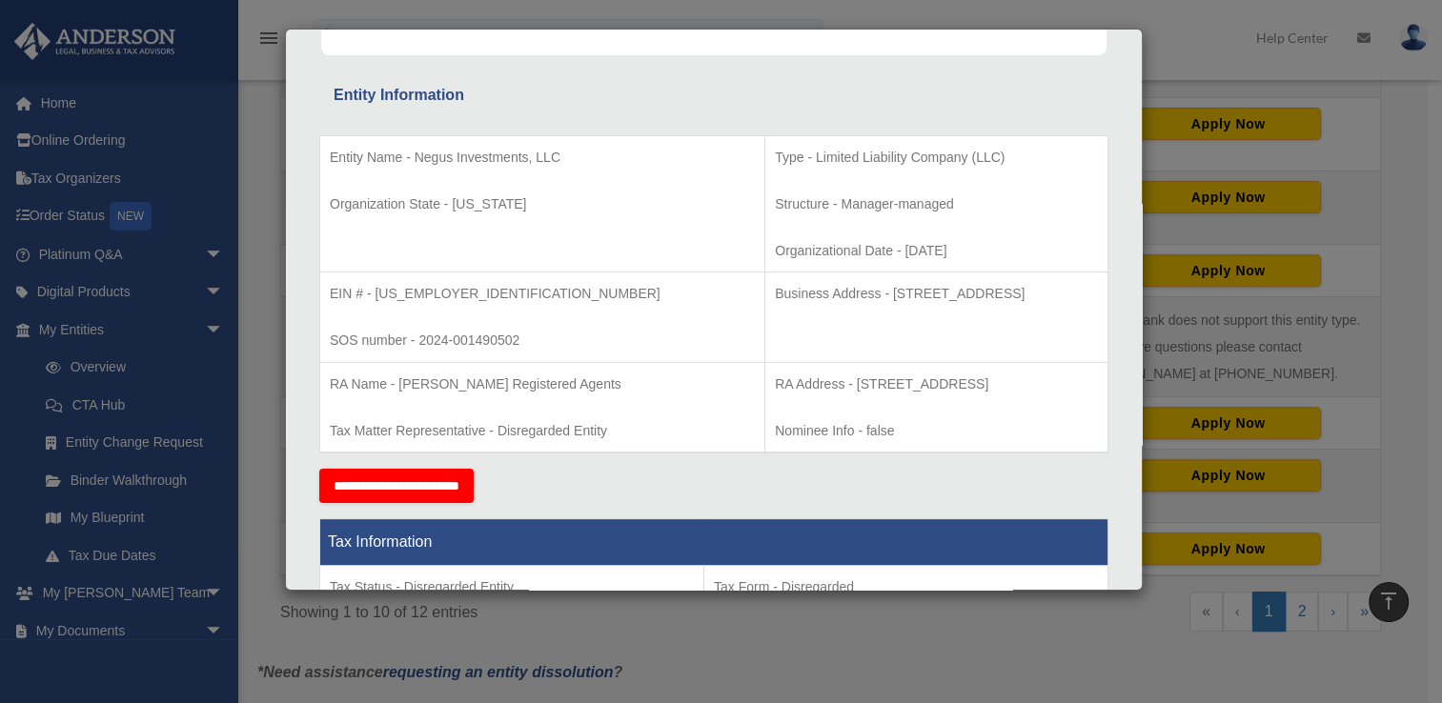
scroll to position [312, 0]
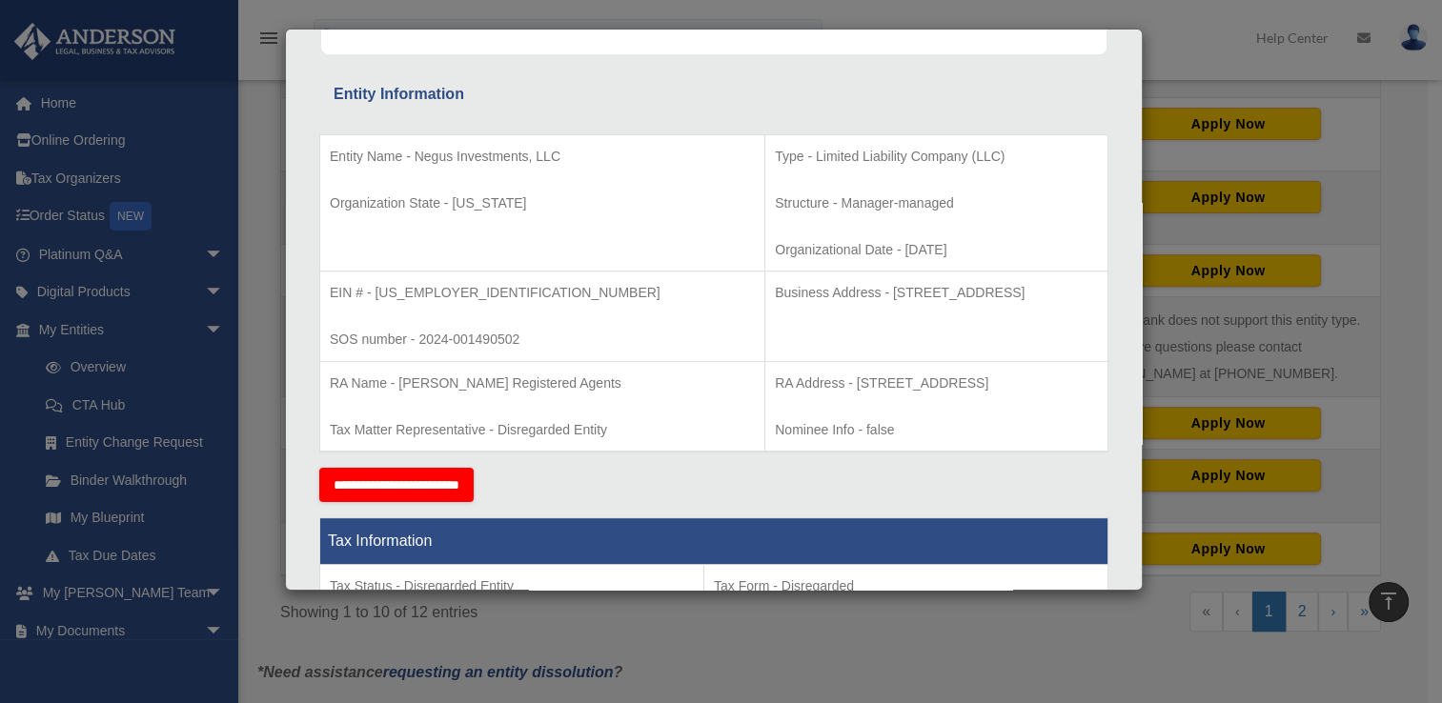
drag, startPoint x: 330, startPoint y: 289, endPoint x: 1010, endPoint y: 298, distance: 680.5
click at [1010, 298] on tr "EIN # - 99-3993768 SOS number - 2024-001490502 Business Address - 1718 Capitol …" at bounding box center [714, 317] width 788 height 91
copy tr "EIN # - 99-3993768 SOS number - 2024-001490502 Business Address - 1718 Capitol …"
